Goal: Information Seeking & Learning: Learn about a topic

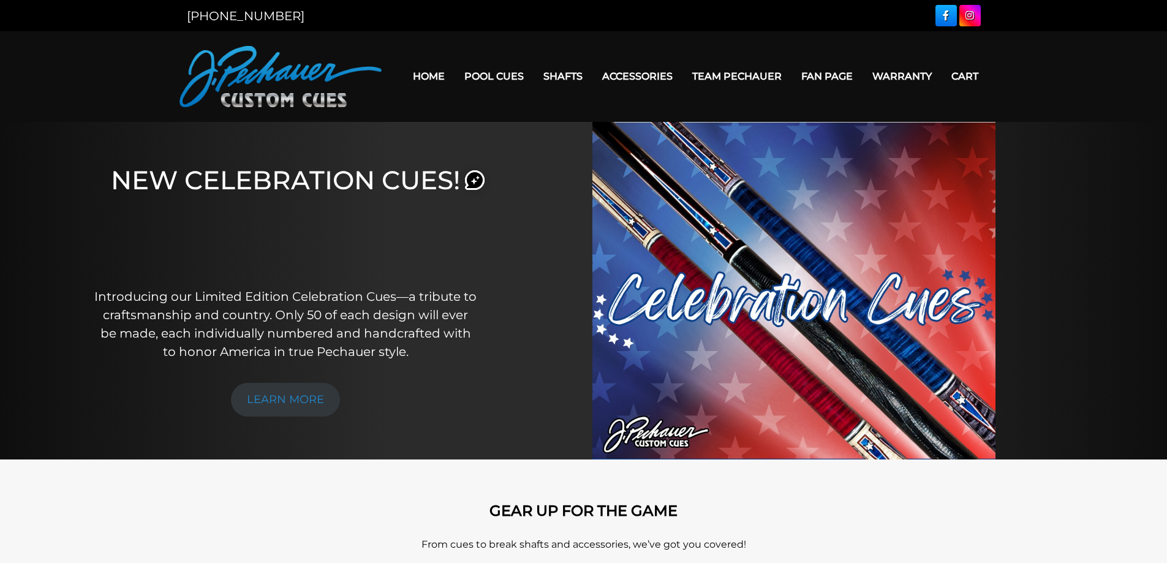
click at [825, 332] on img at bounding box center [793, 291] width 403 height 338
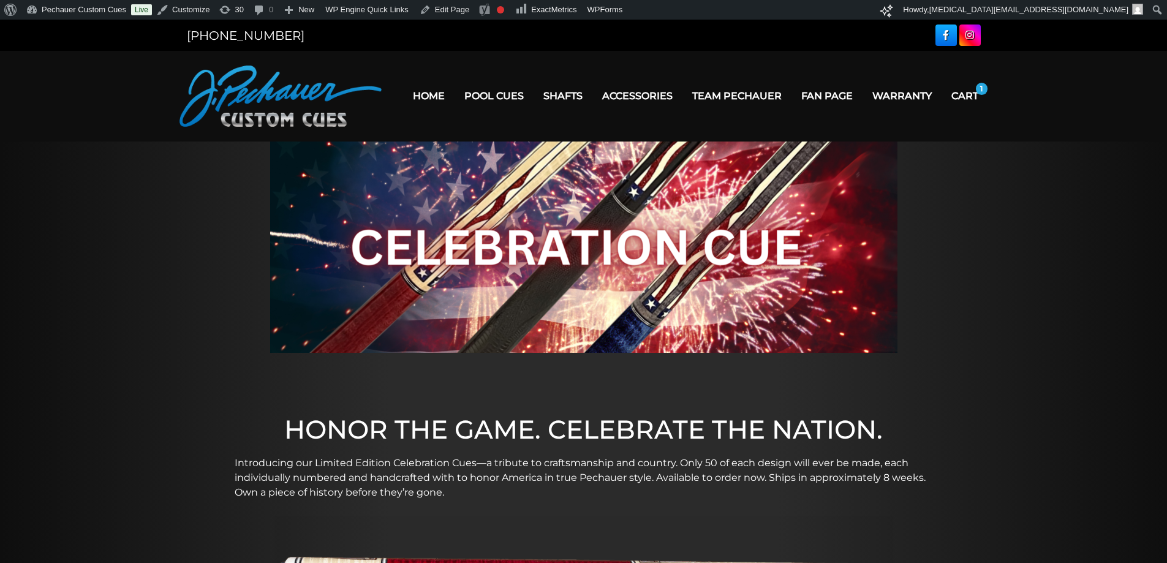
scroll to position [20, 0]
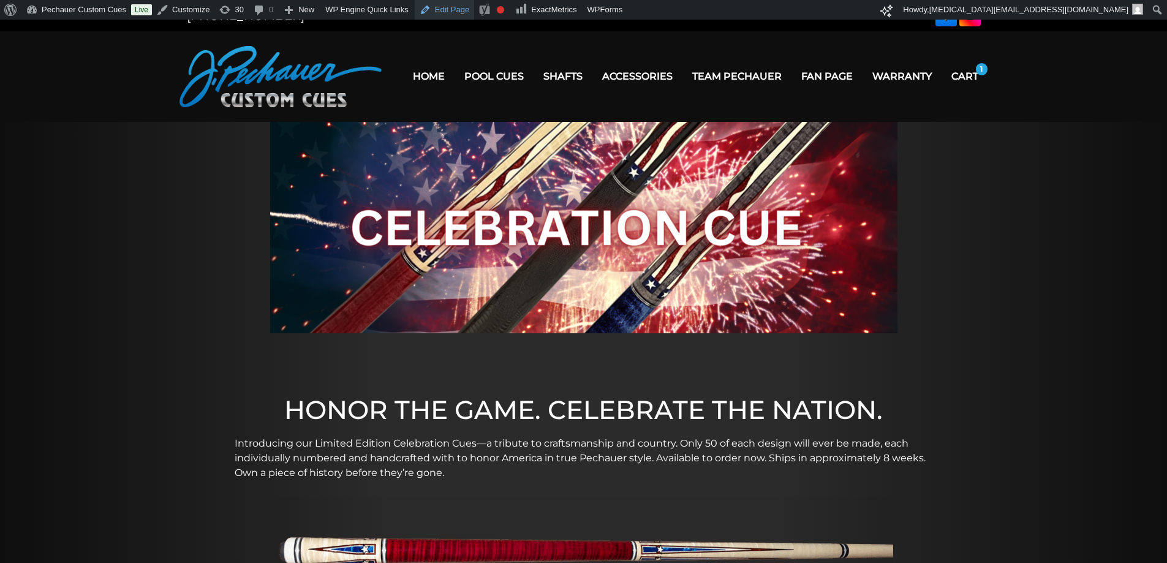
click at [446, 10] on link "Edit Page" at bounding box center [444, 10] width 59 height 20
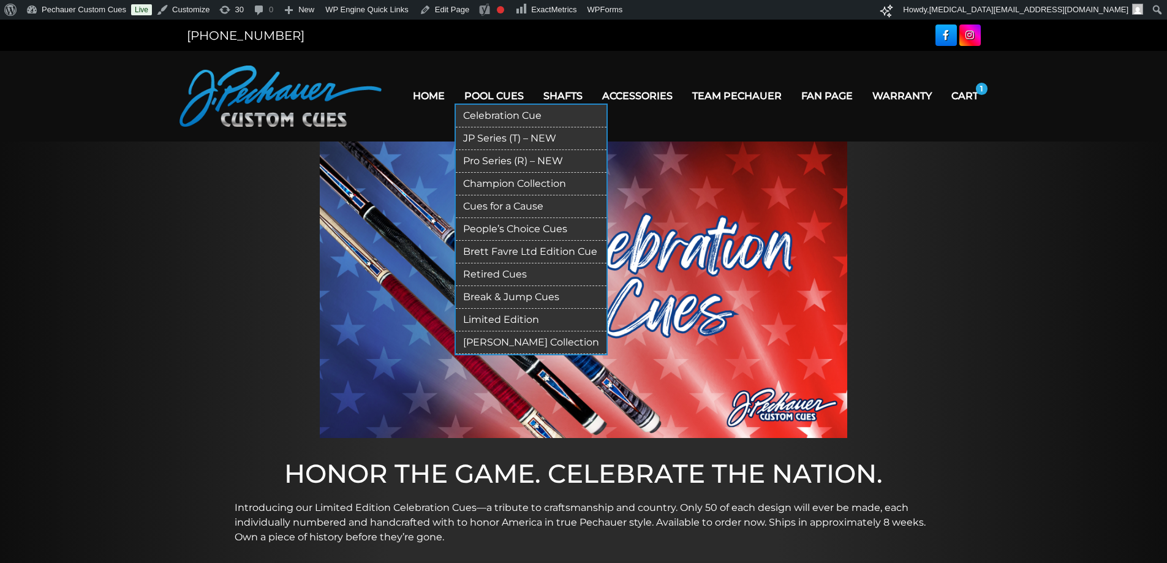
click at [511, 315] on link "Limited Edition" at bounding box center [531, 320] width 151 height 23
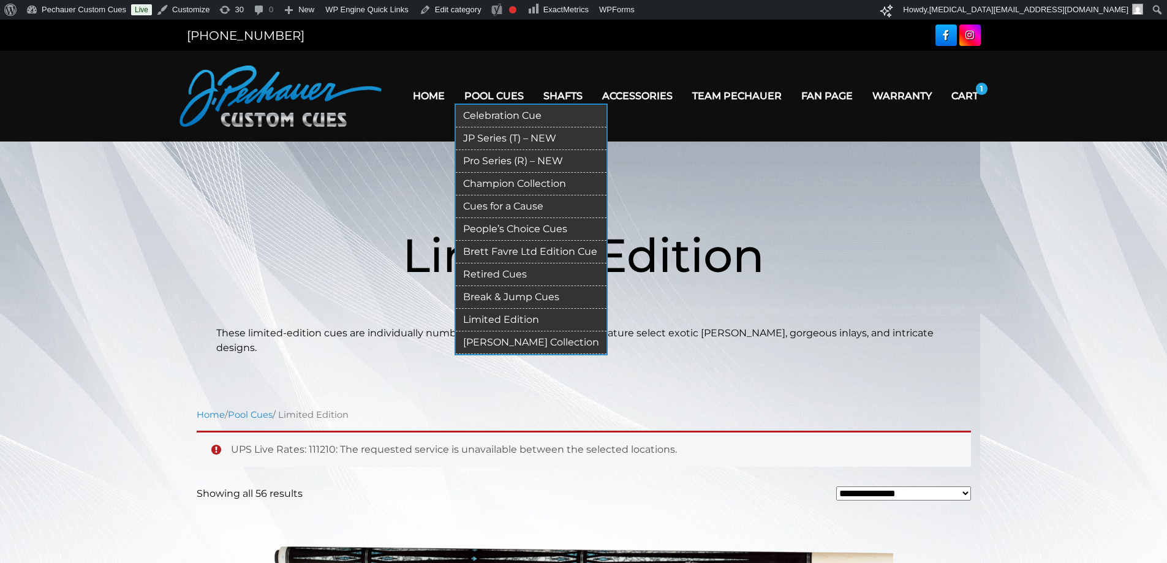
click at [503, 274] on link "Retired Cues" at bounding box center [531, 274] width 151 height 23
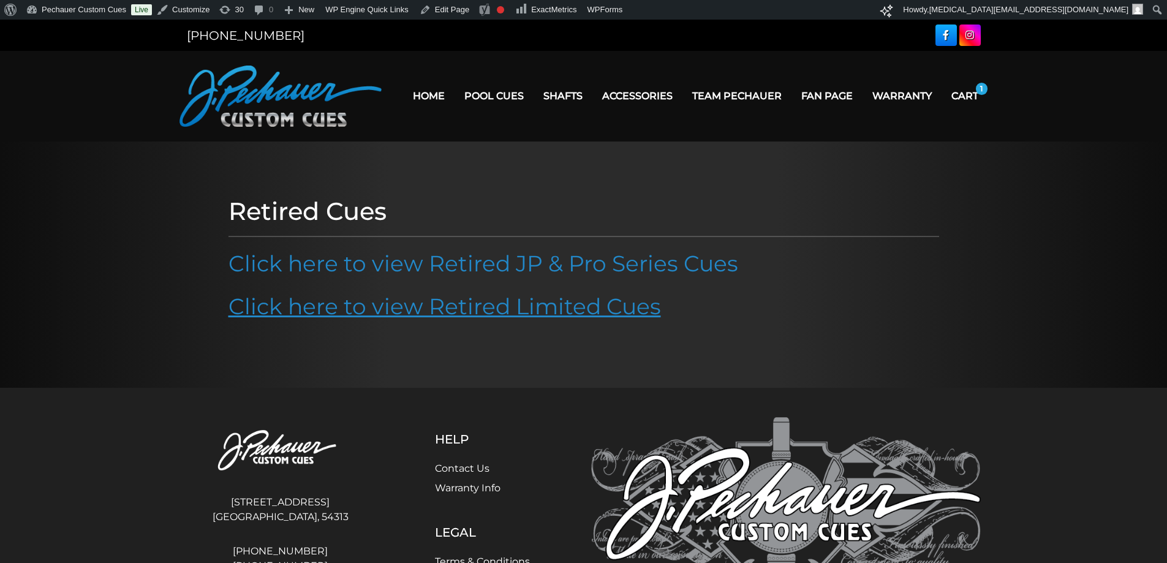
click at [490, 299] on link "Click here to view Retired Limited Cues" at bounding box center [444, 306] width 432 height 27
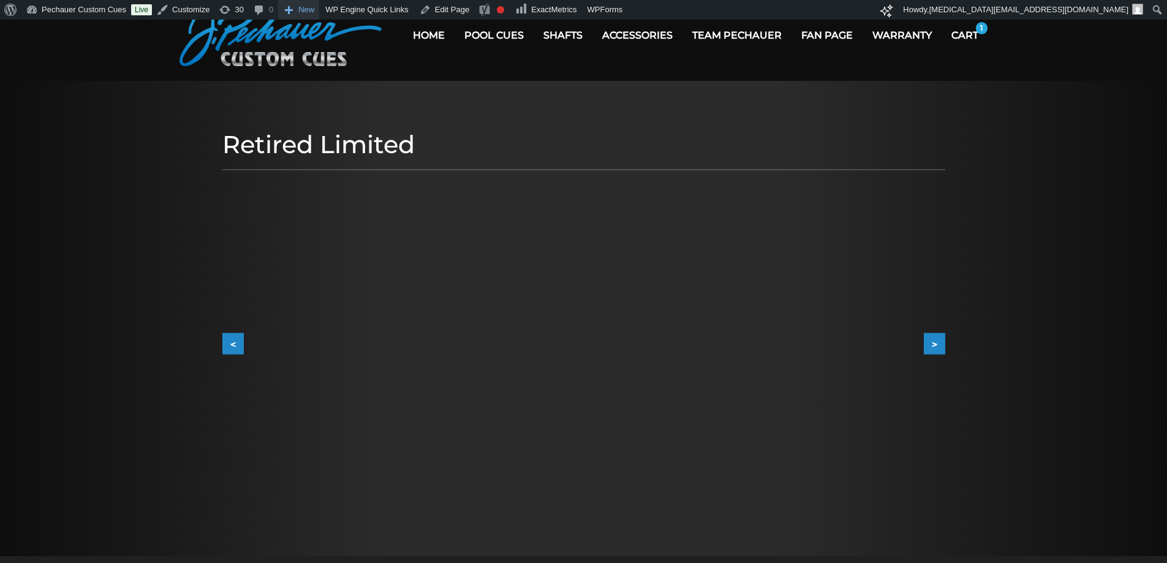
scroll to position [61, 0]
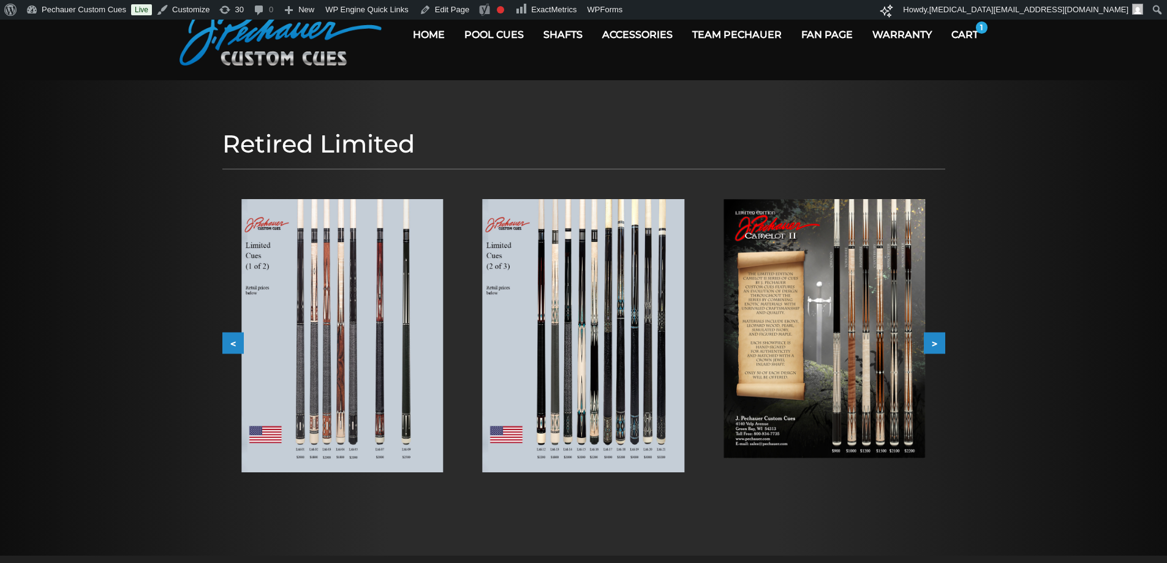
click at [946, 344] on div "Retired Limited < > slide 6 to 8 of 5 [DATE]-[DATE] [DATE]-[DATE] [DATE]-[DATE]" at bounding box center [583, 318] width 735 height 390
click at [941, 341] on button ">" at bounding box center [934, 342] width 21 height 21
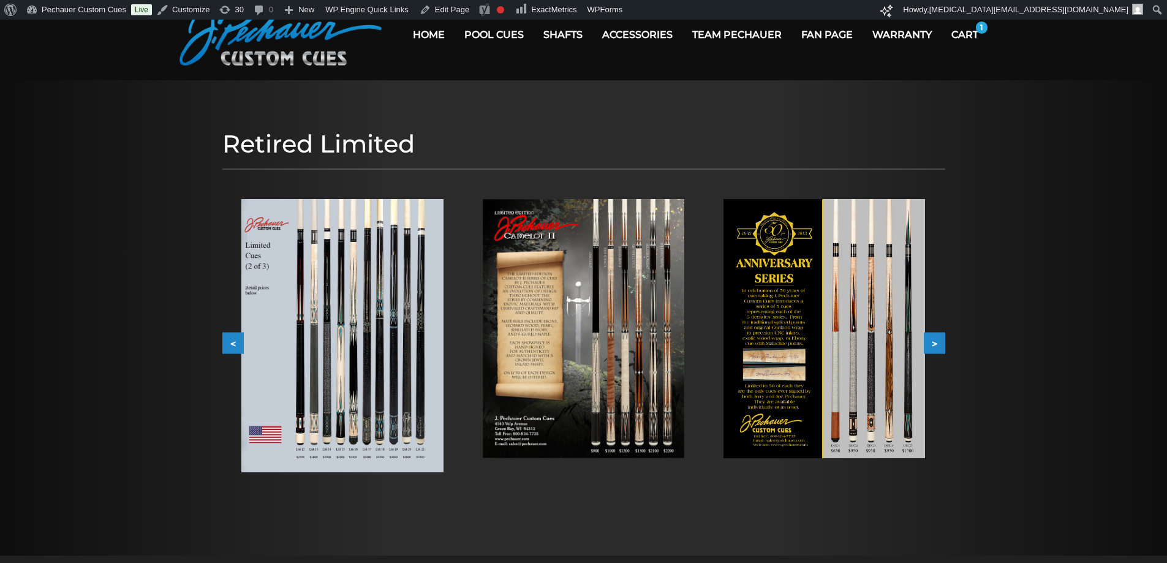
click at [941, 341] on button ">" at bounding box center [934, 342] width 21 height 21
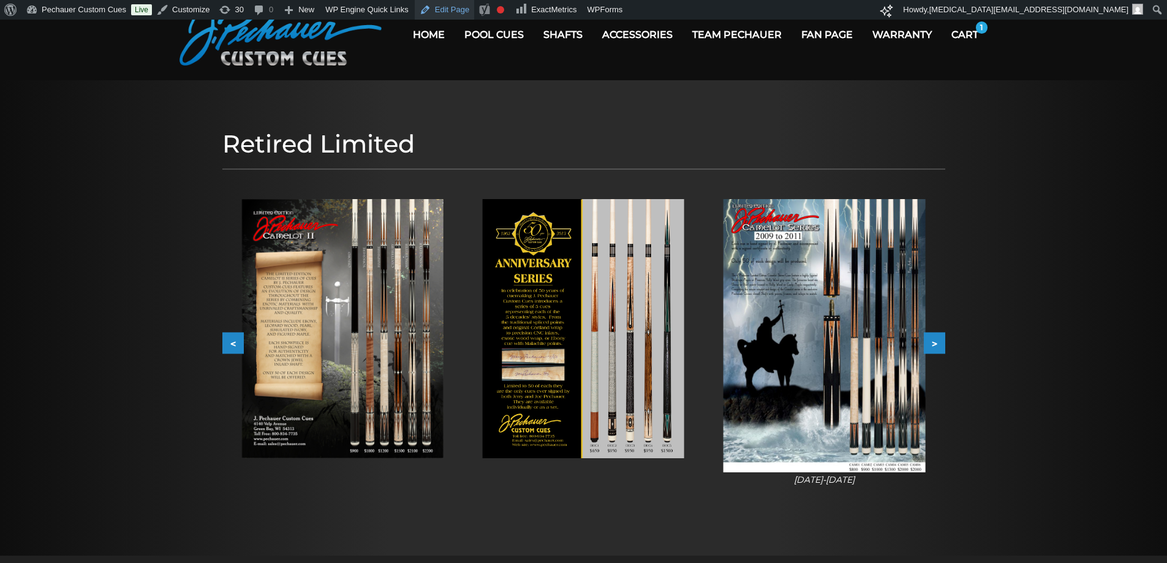
click at [427, 17] on link "Edit Page" at bounding box center [444, 10] width 59 height 20
